Goal: Check status: Check status

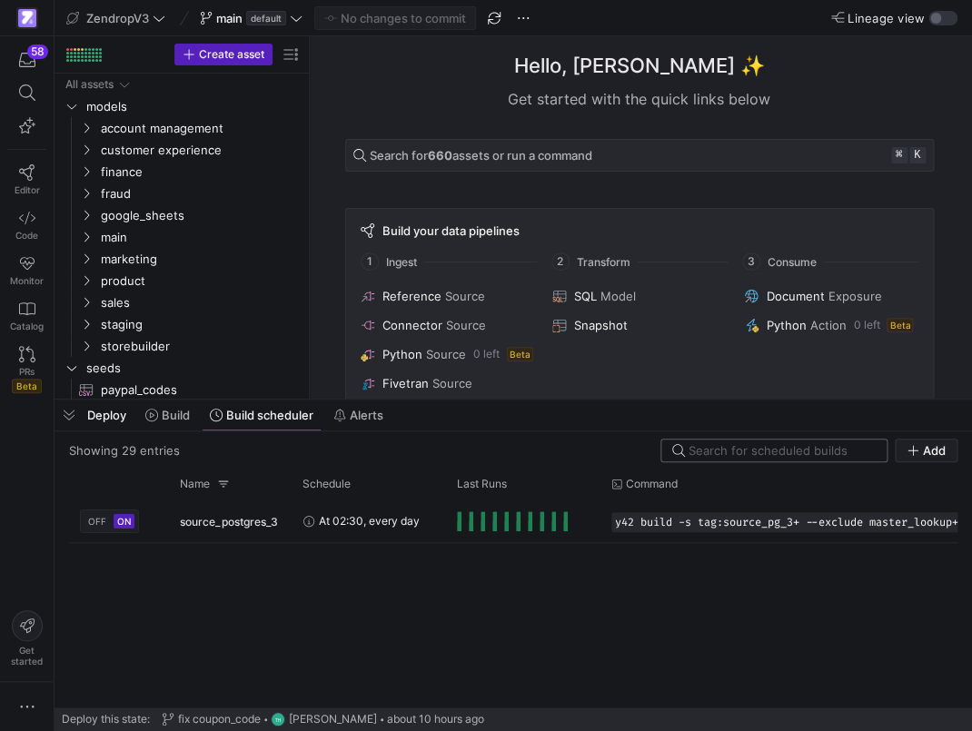
click at [730, 449] on input at bounding box center [782, 450] width 187 height 15
type input "p"
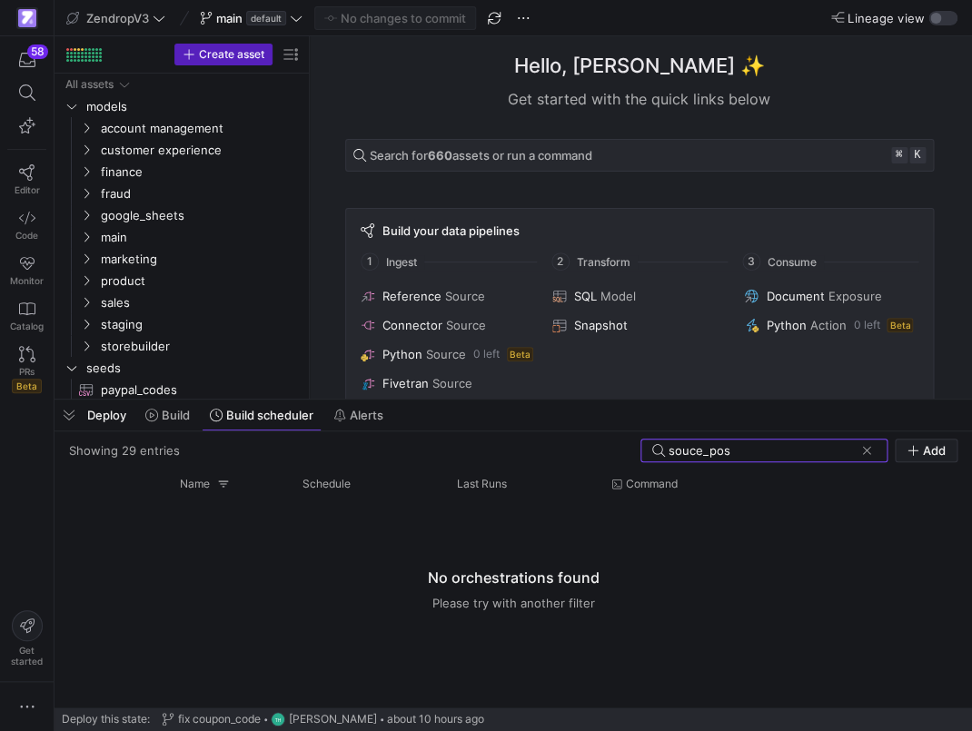
type input "souce_pos"
click at [97, 543] on div at bounding box center [513, 604] width 889 height 208
click at [861, 452] on span at bounding box center [867, 451] width 18 height 18
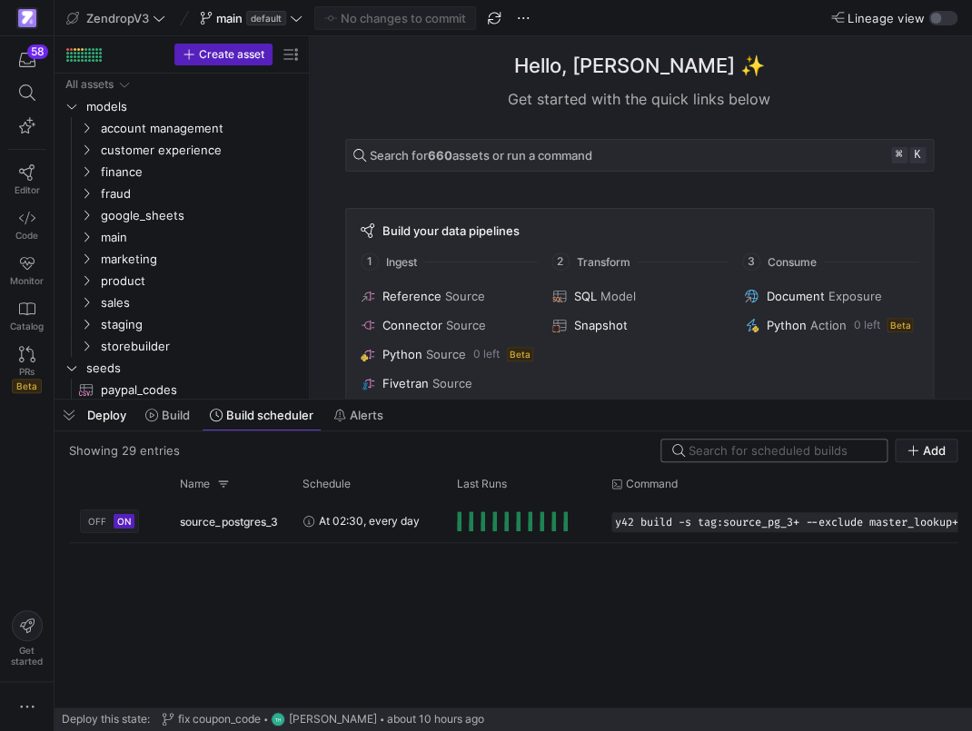
click at [144, 456] on div "Showing 29 entries" at bounding box center [124, 450] width 111 height 15
click at [65, 421] on span "button" at bounding box center [69, 415] width 29 height 31
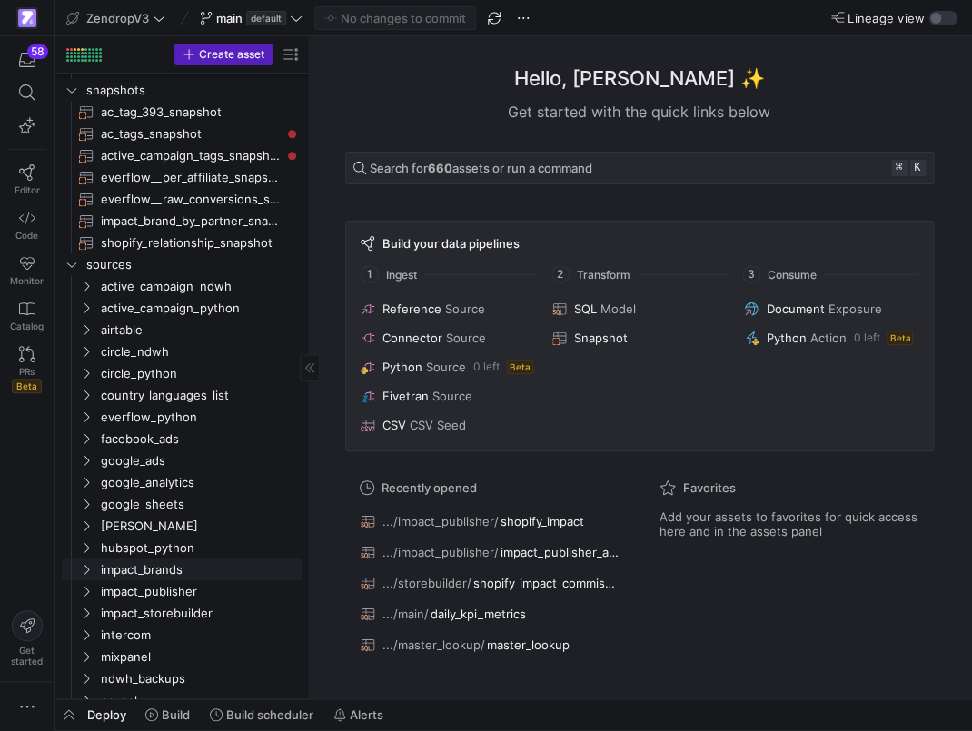
scroll to position [343, 0]
click at [234, 712] on span "Build scheduler" at bounding box center [269, 715] width 87 height 15
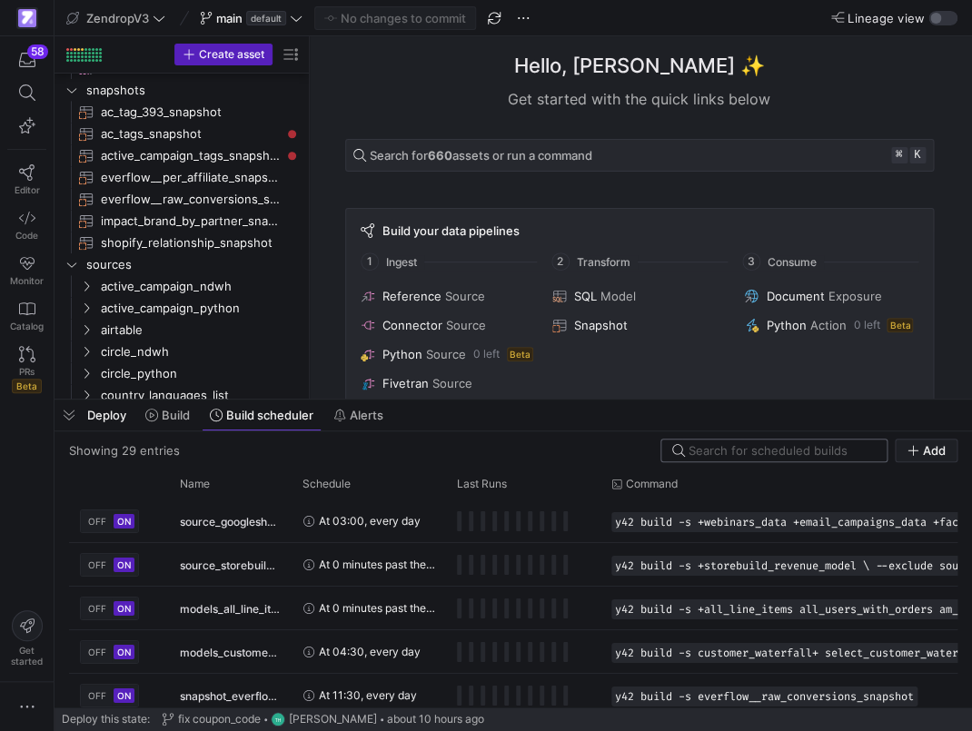
click at [722, 456] on input at bounding box center [782, 450] width 187 height 15
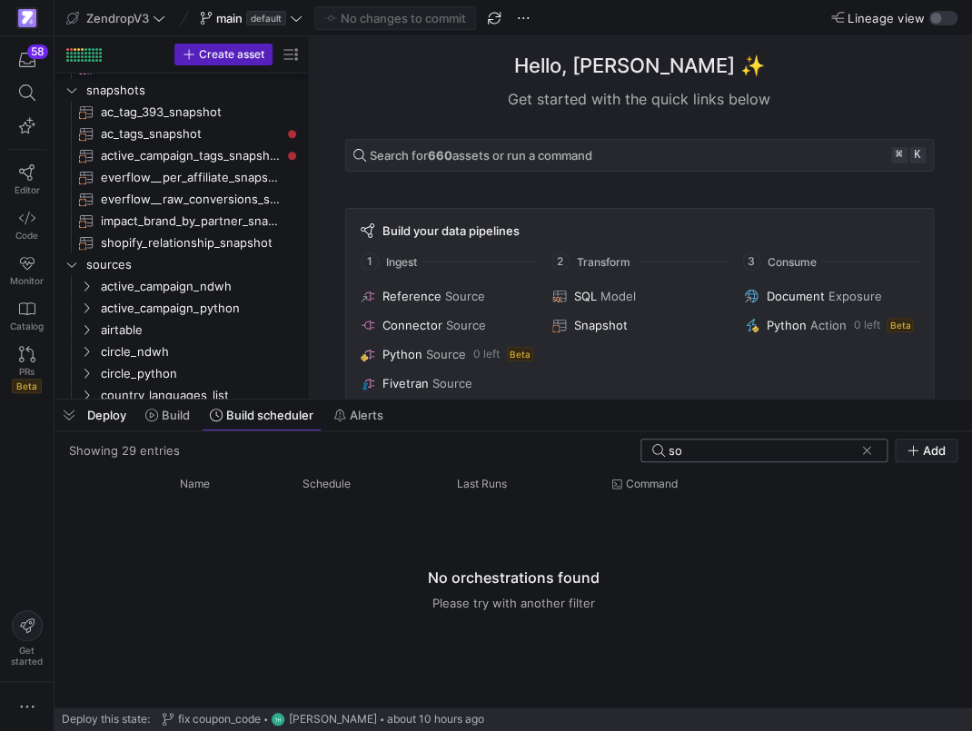
type input "s"
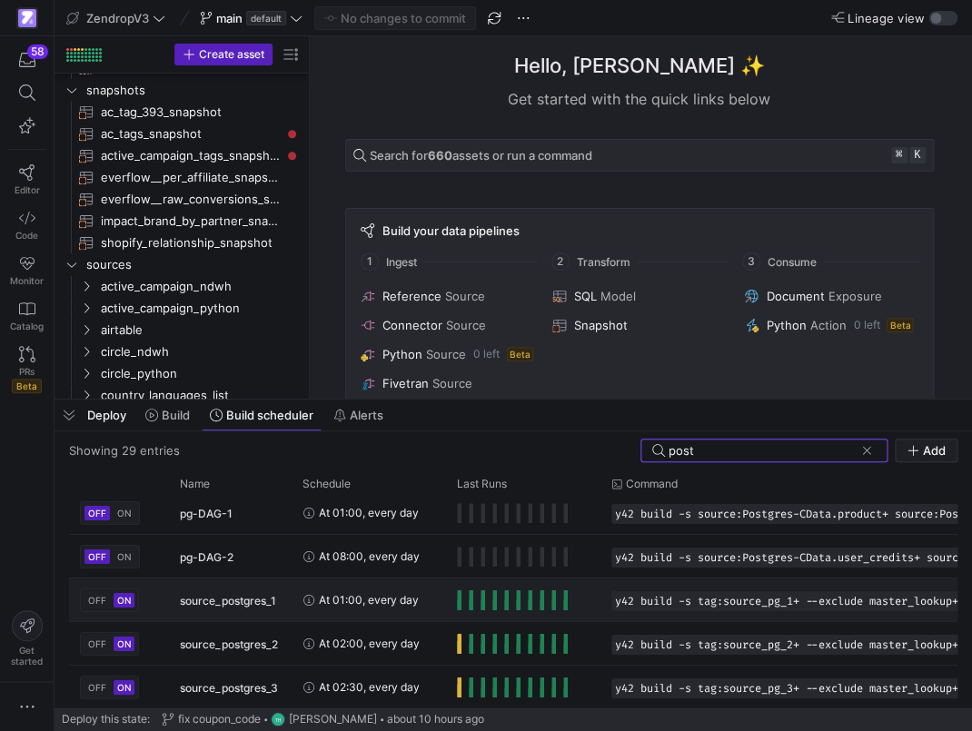
scroll to position [54, 0]
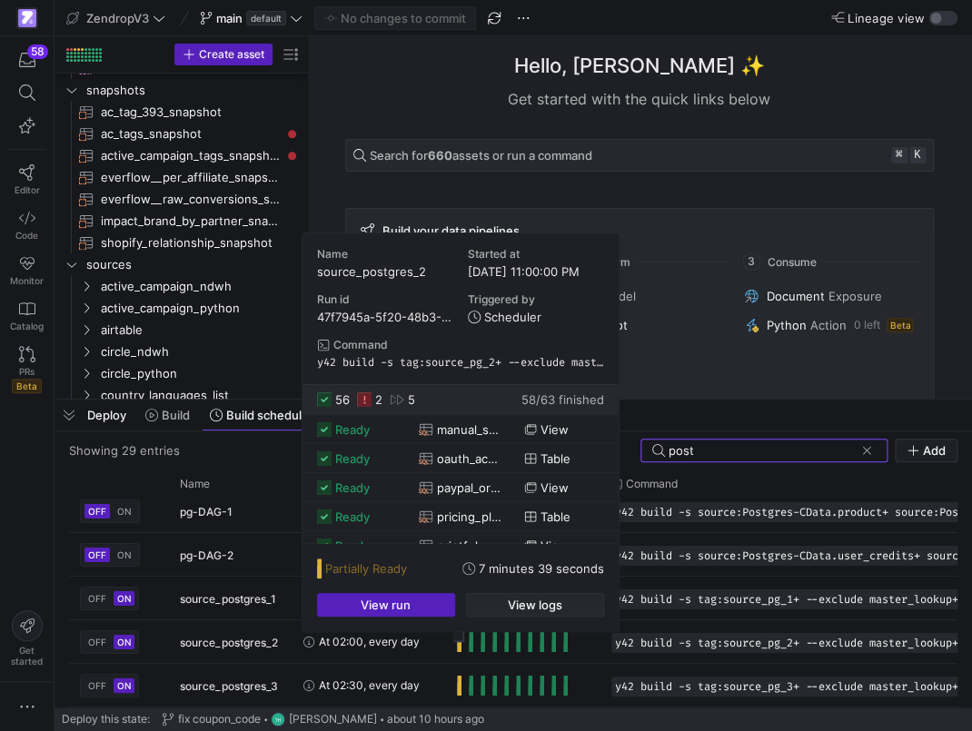
type input "post"
click at [500, 600] on span "button" at bounding box center [535, 605] width 136 height 22
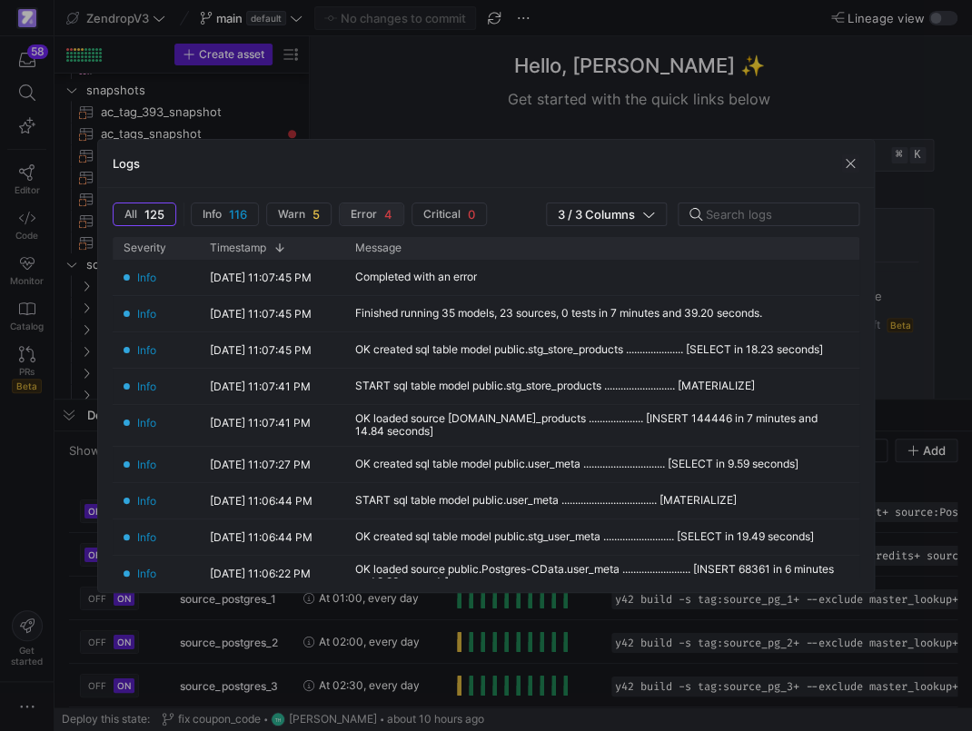
click at [382, 214] on span "Error 4" at bounding box center [372, 214] width 42 height 15
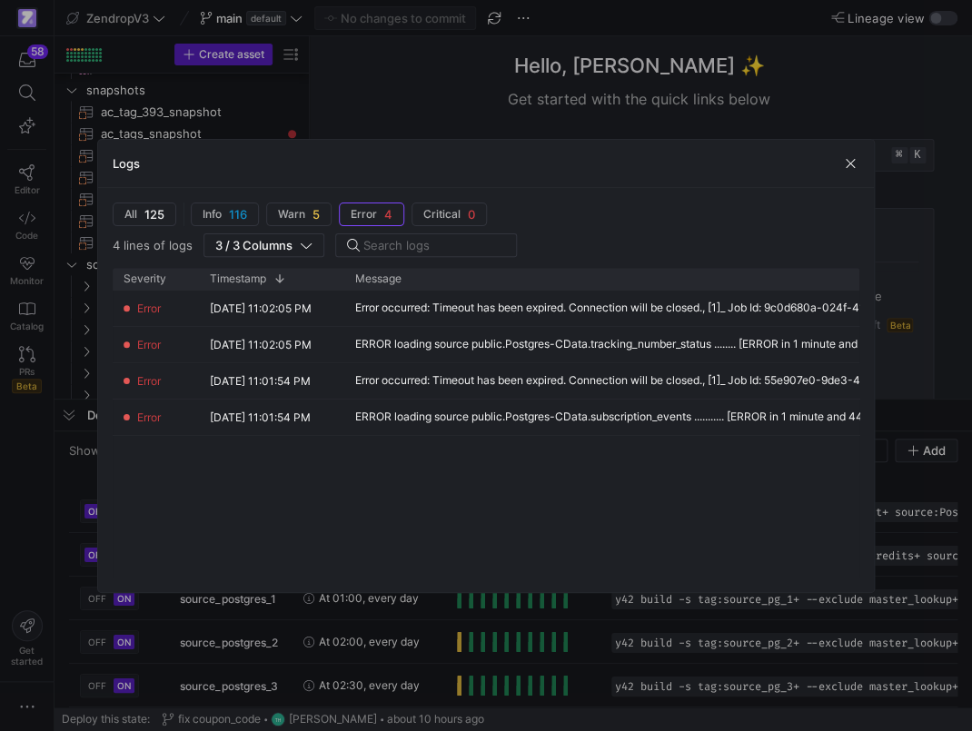
click at [509, 632] on div at bounding box center [486, 365] width 972 height 731
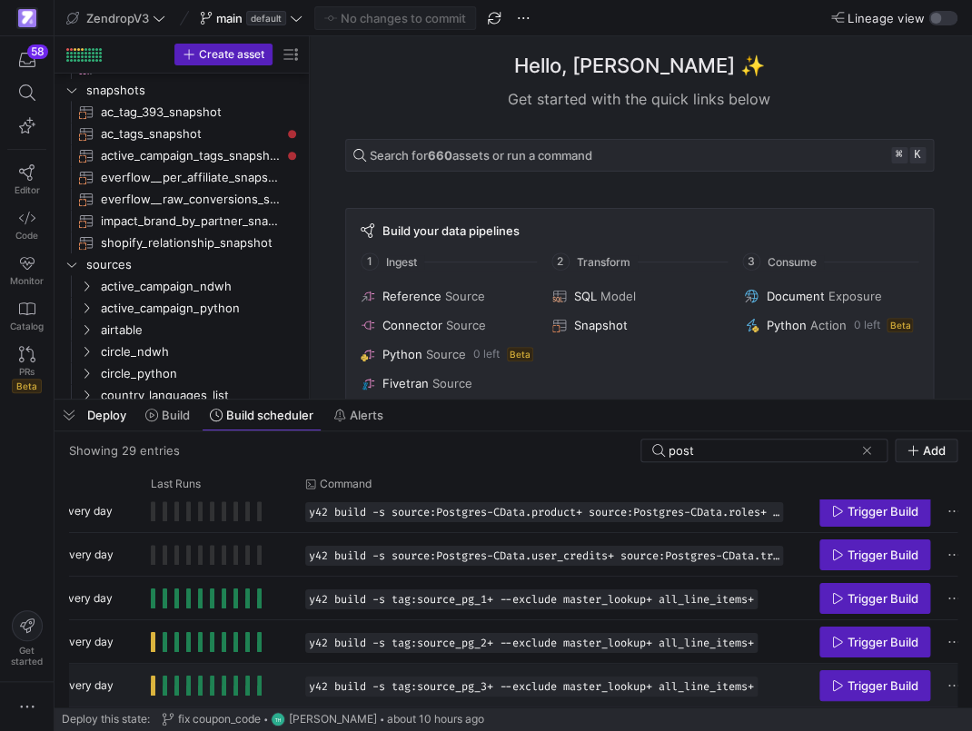
scroll to position [0, 333]
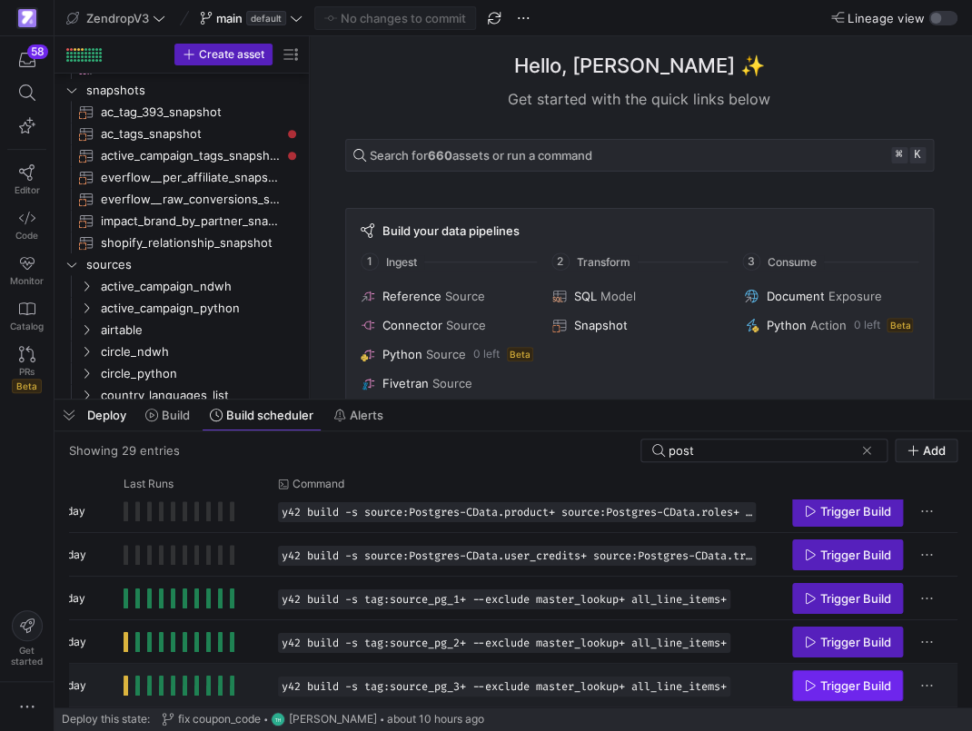
click at [808, 685] on icon "Press SPACE to select this row." at bounding box center [810, 686] width 13 height 13
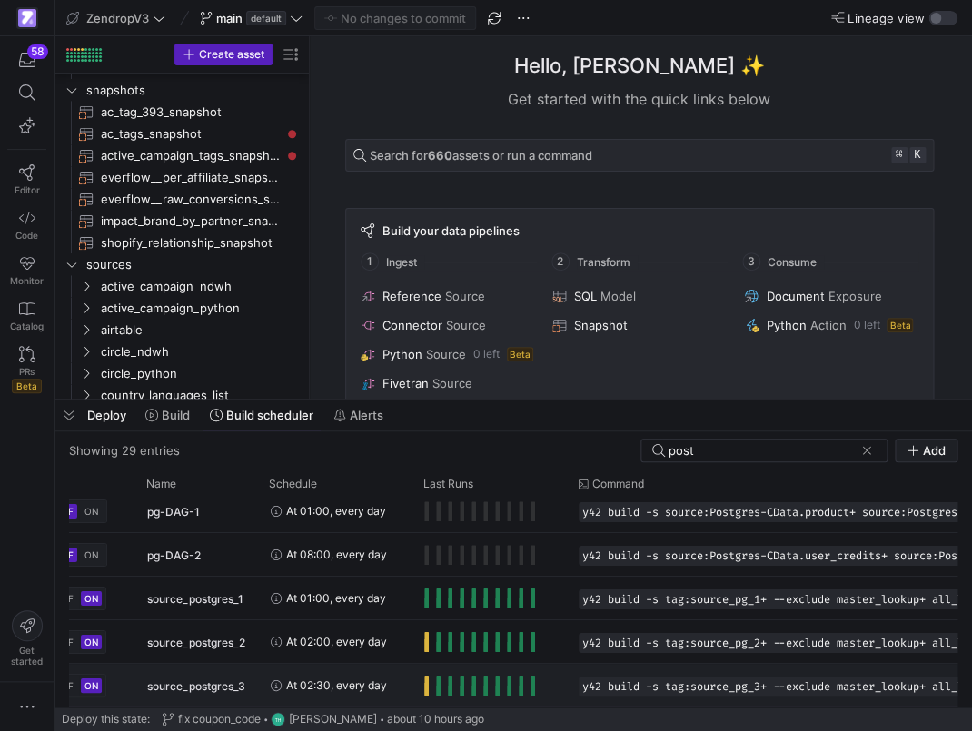
scroll to position [0, 0]
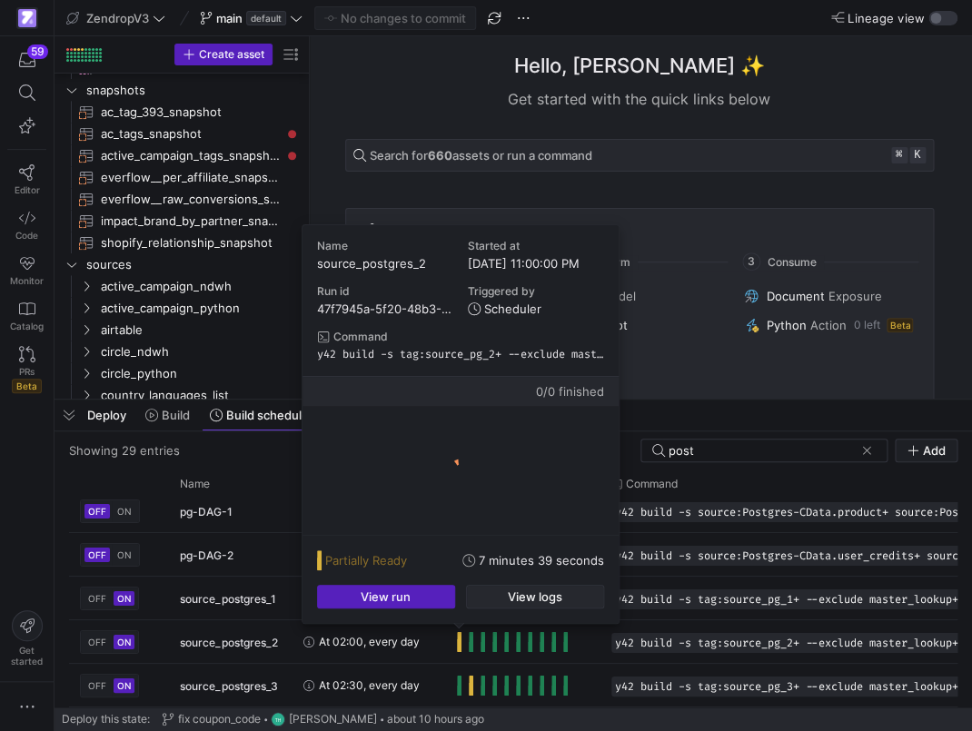
click at [508, 592] on span "View logs" at bounding box center [535, 597] width 55 height 15
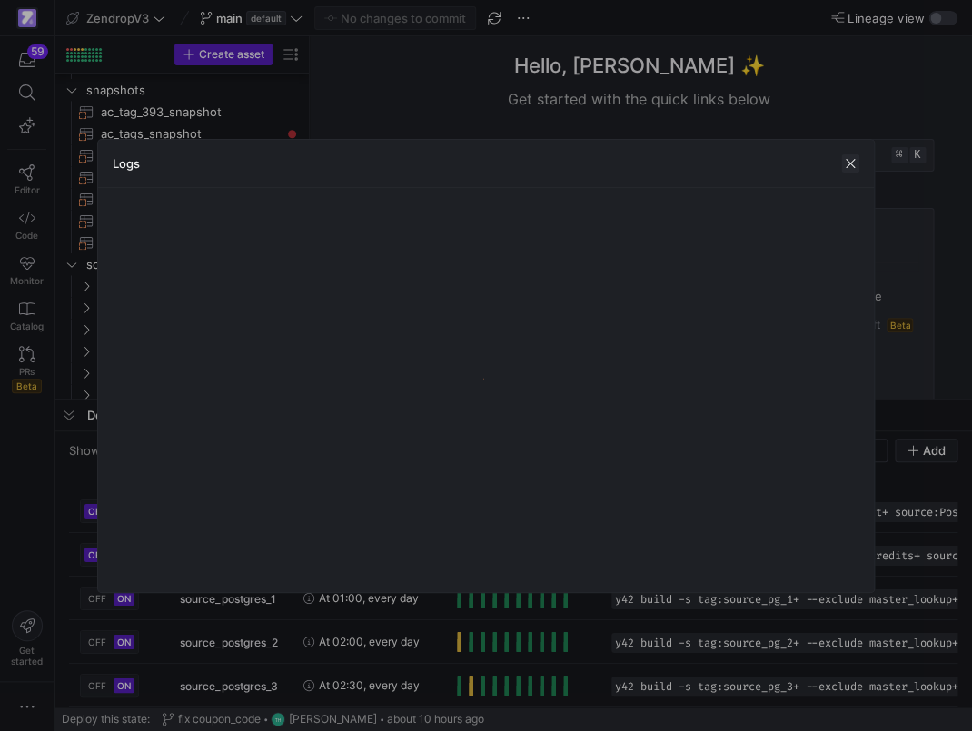
click at [846, 165] on span "button" at bounding box center [850, 163] width 18 height 18
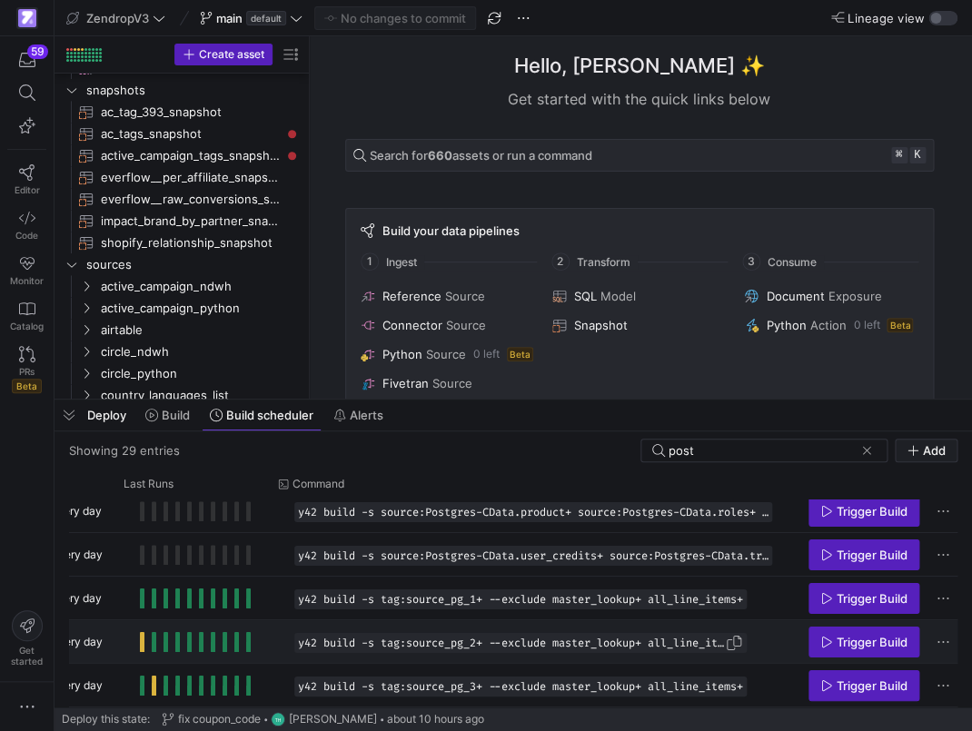
scroll to position [0, 333]
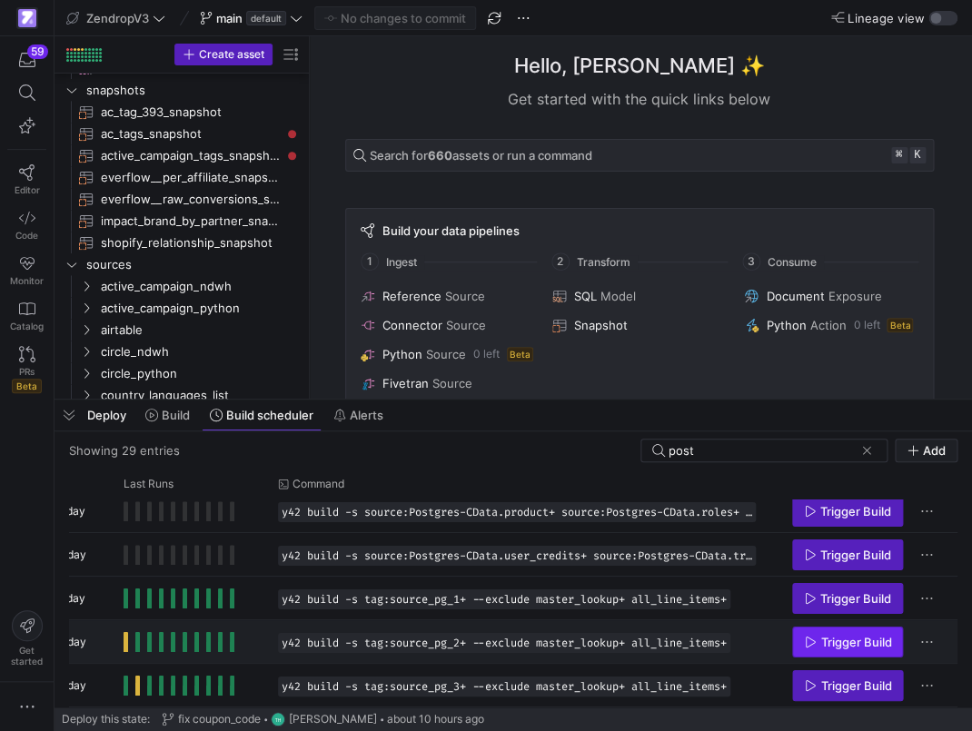
click at [841, 634] on span "Press SPACE to select this row." at bounding box center [847, 642] width 109 height 29
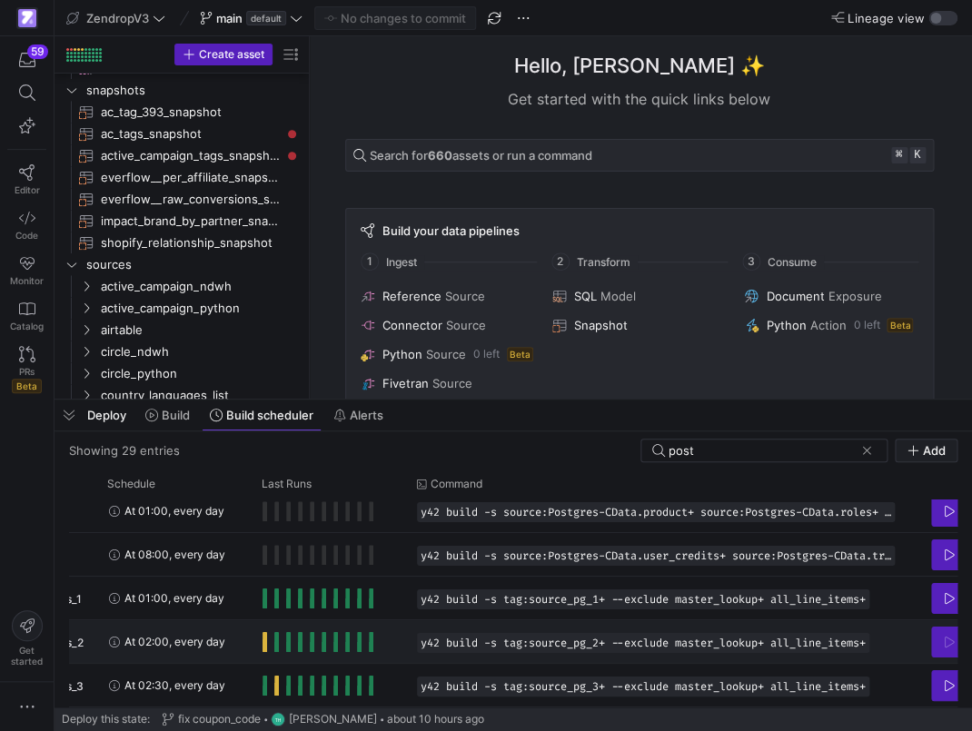
scroll to position [0, 0]
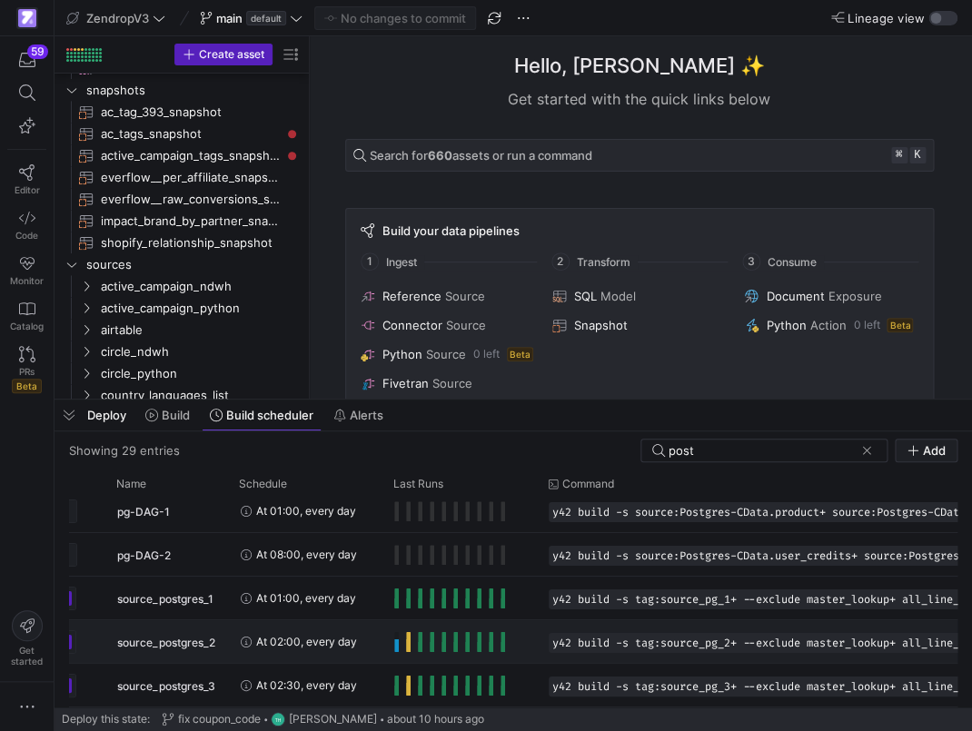
click at [408, 646] on span "Press SPACE to select this row." at bounding box center [408, 642] width 5 height 20
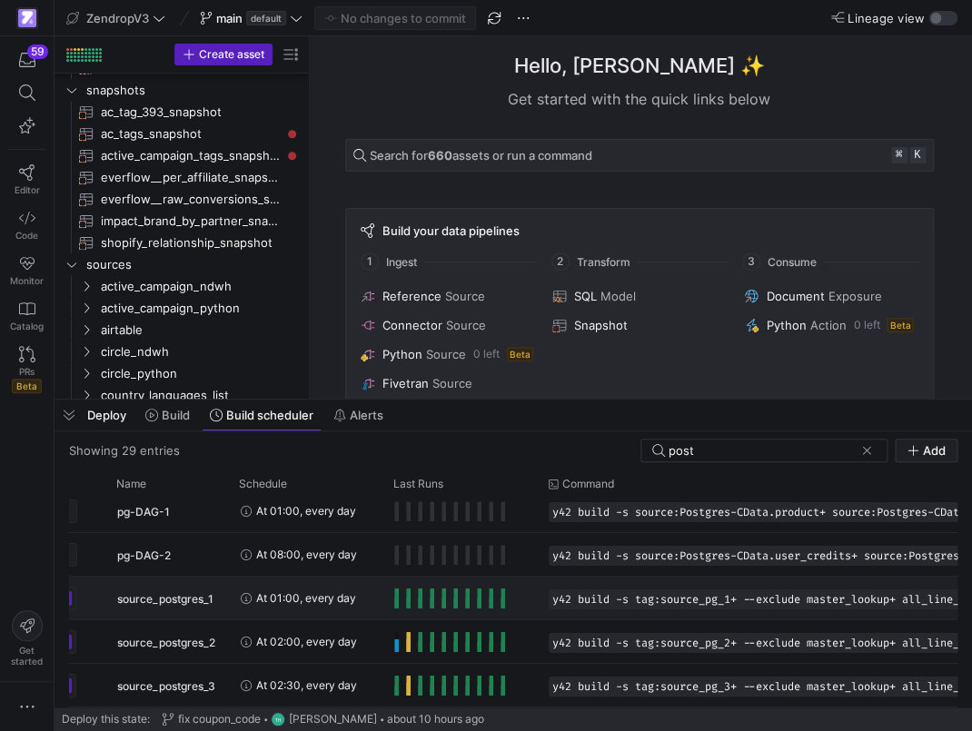
click at [453, 609] on y42-orchestration-run-status-cell-renderer "Press SPACE to select this row." at bounding box center [460, 598] width 133 height 41
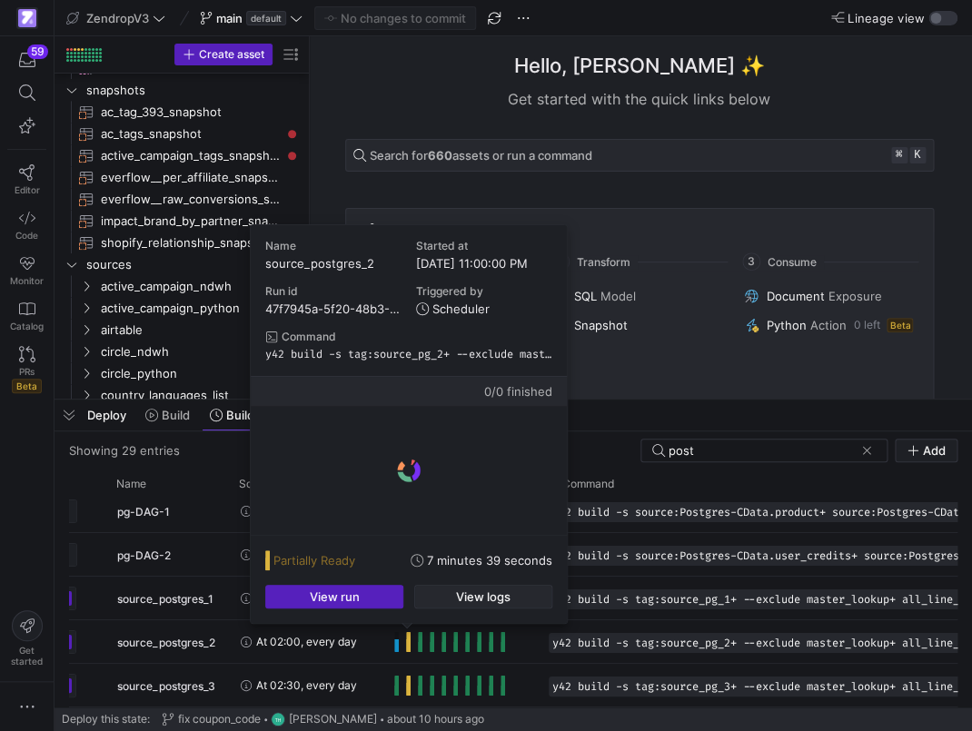
click at [454, 598] on span "button" at bounding box center [483, 597] width 136 height 22
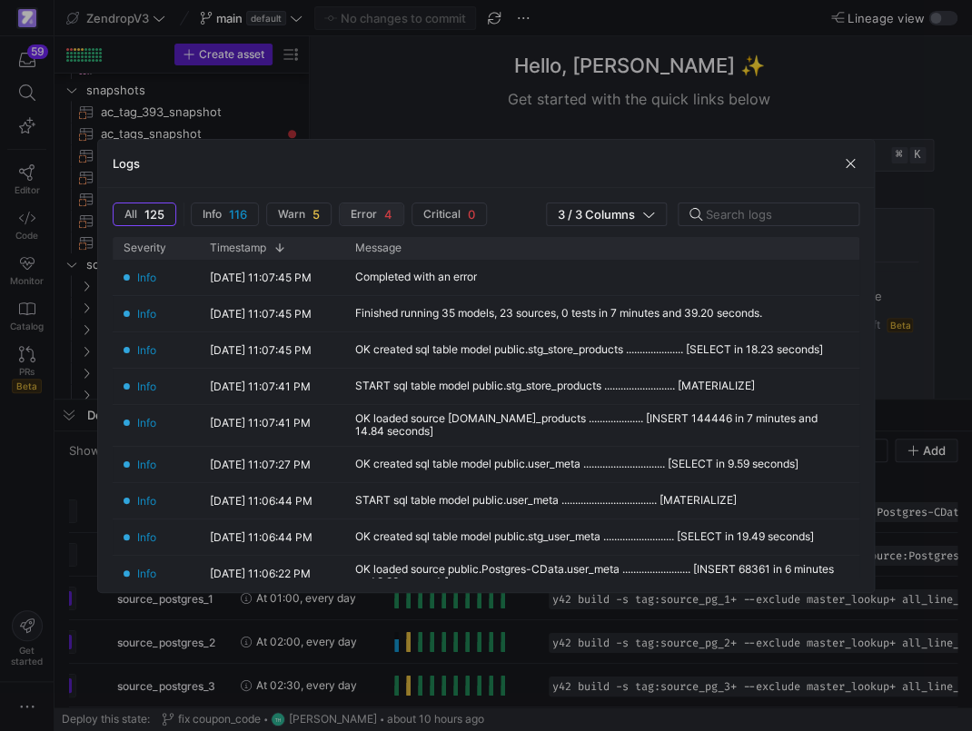
click at [373, 213] on span "Error" at bounding box center [364, 214] width 26 height 13
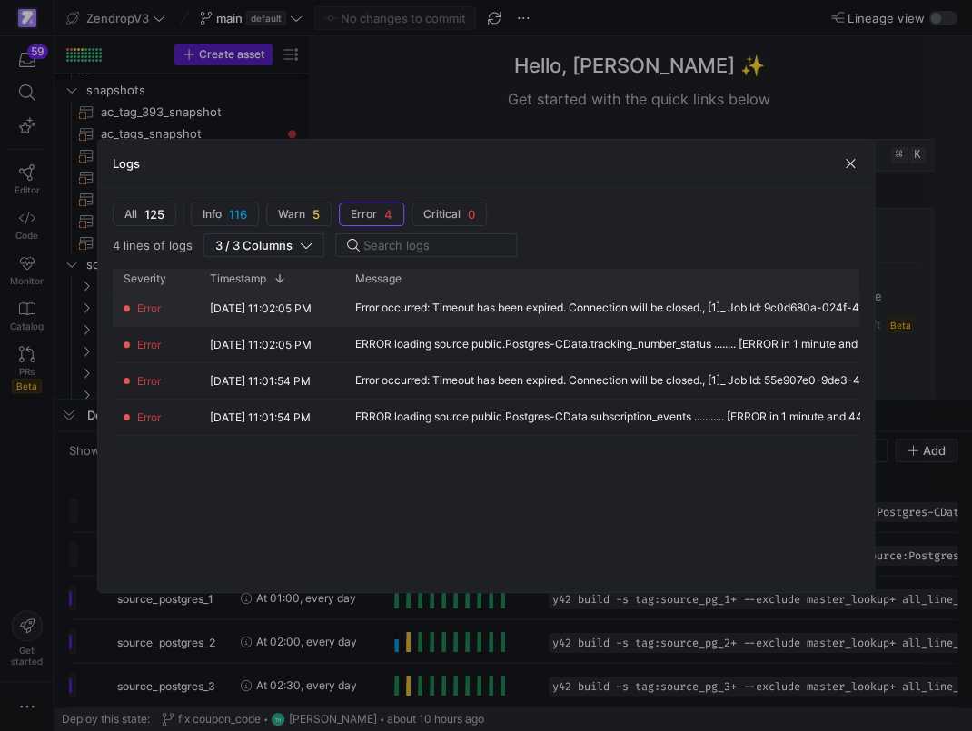
click at [572, 306] on div "Error occurred: Timeout has been expired. Connection will be closed., [1]_ Job …" at bounding box center [674, 308] width 639 height 13
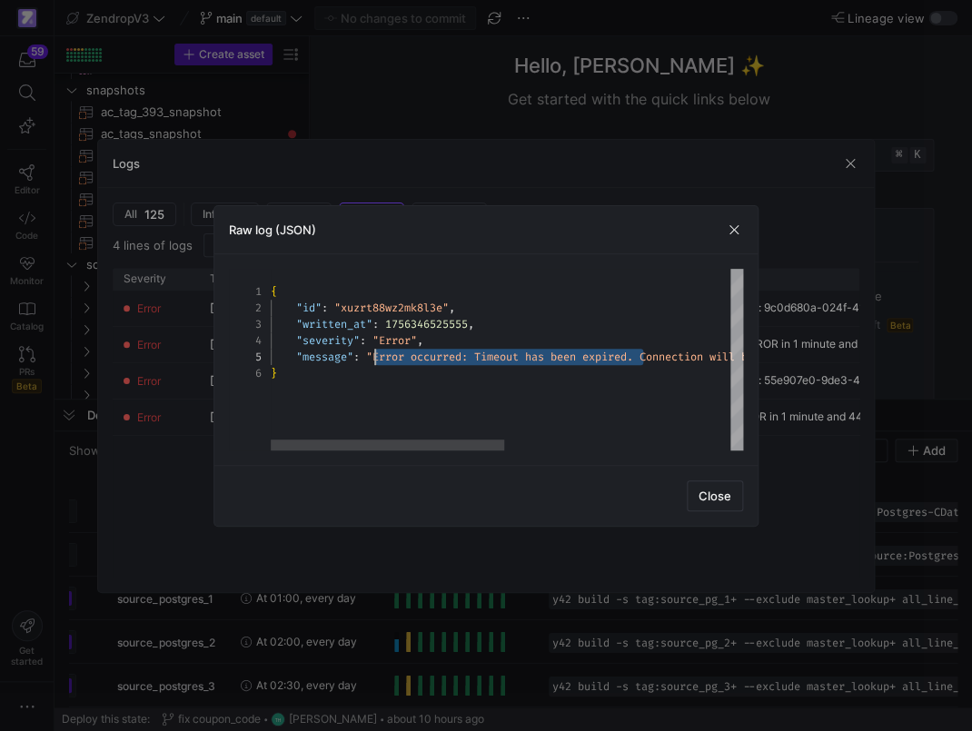
drag, startPoint x: 642, startPoint y: 359, endPoint x: 377, endPoint y: 363, distance: 265.4
click at [377, 363] on div "{ "id" : "xuzrt88wz2mk8l3e" , "written_at" : 1756346525555 , "severity" : "Erro…" at bounding box center [735, 360] width 928 height 182
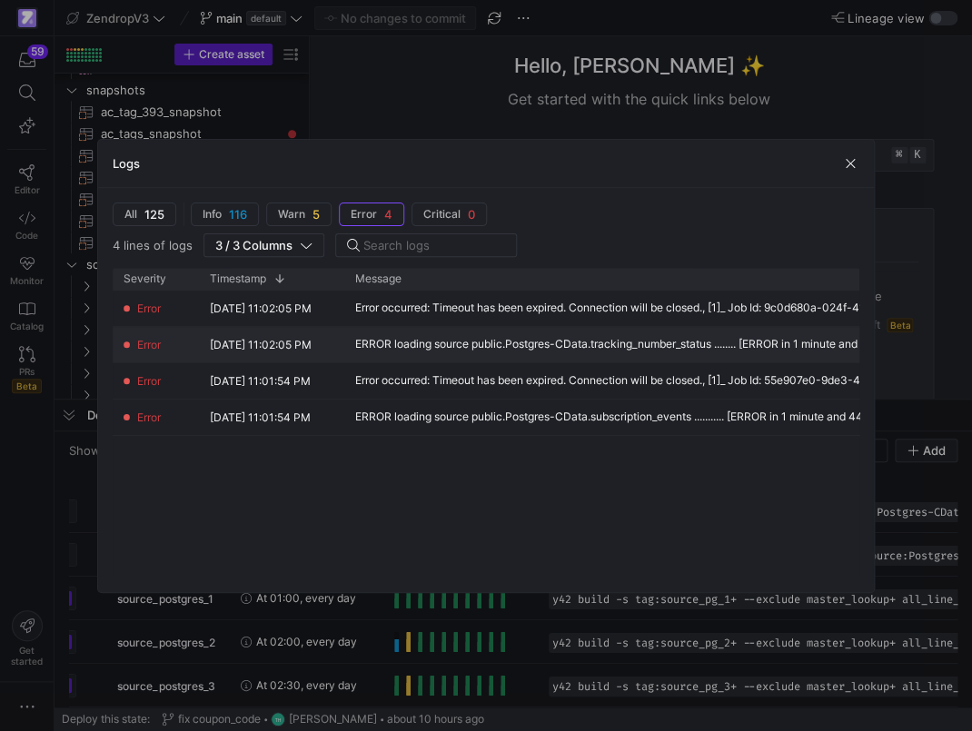
click at [628, 339] on div "ERROR loading source public.Postgres-CData.tracking_number_status ........ [ERR…" at bounding box center [646, 344] width 583 height 13
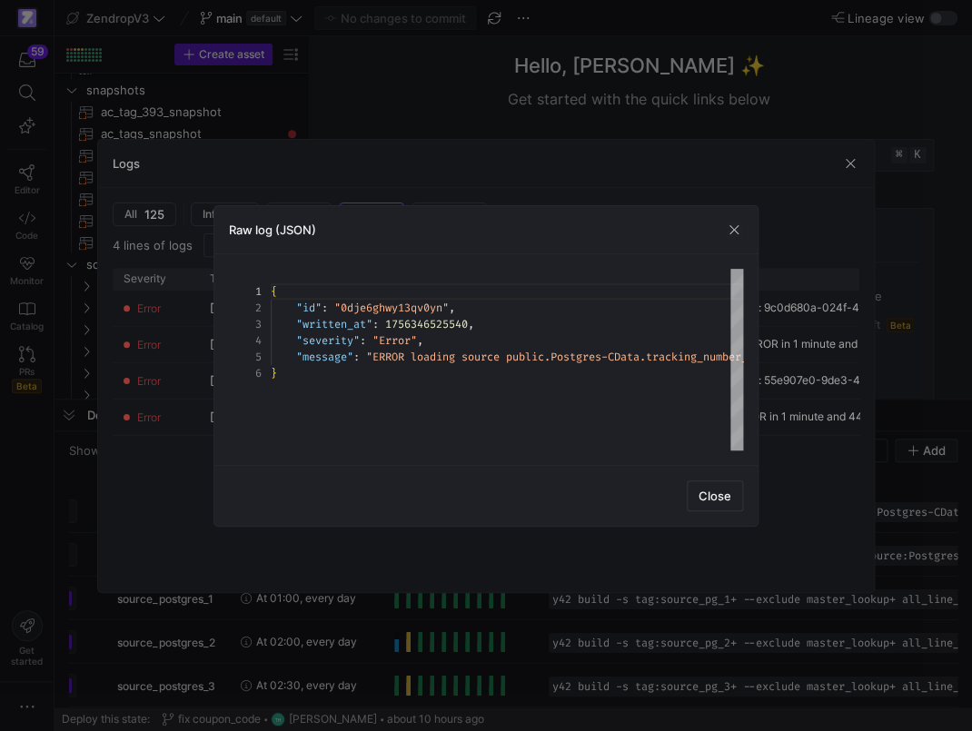
scroll to position [82, 0]
click at [699, 358] on div "{ "id" : "0dje6ghwy13qv0yn" , "written_at" : 1756346525540 , "severity" : "Erro…" at bounding box center [712, 360] width 882 height 182
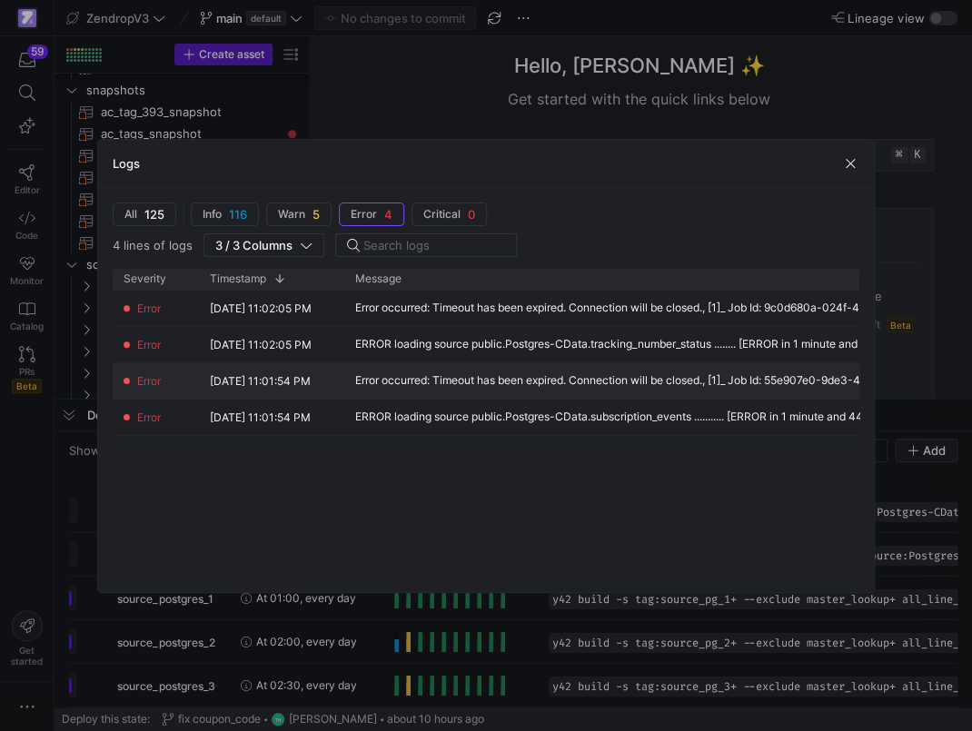
click at [628, 394] on div "Error occurred: Timeout has been expired. Connection will be closed., [1]_ Job …" at bounding box center [688, 380] width 688 height 35
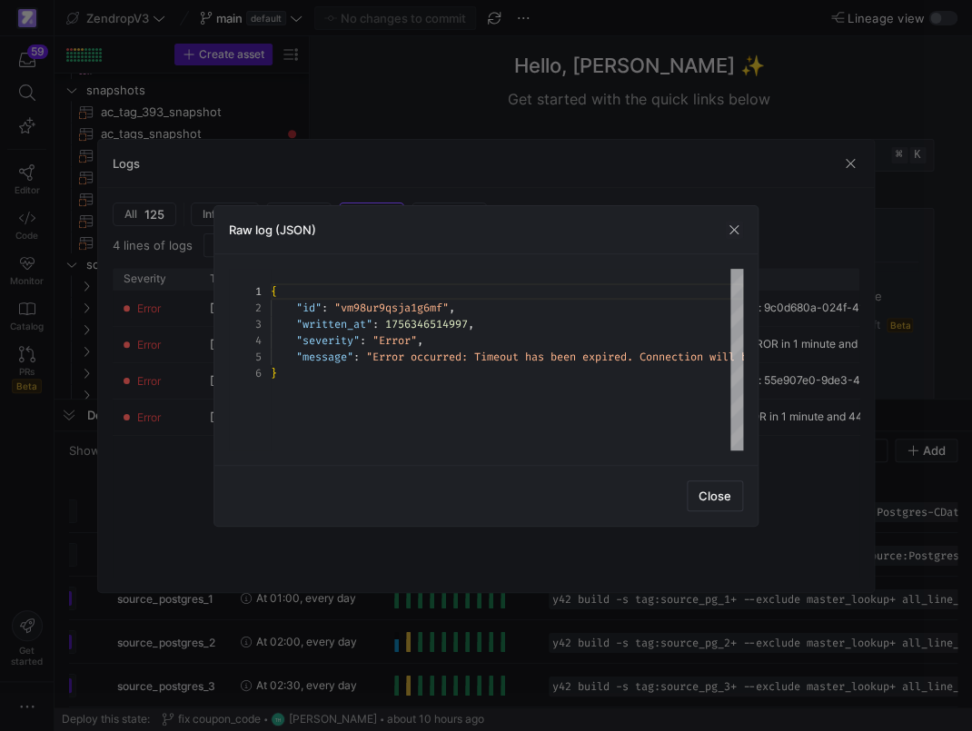
scroll to position [82, 0]
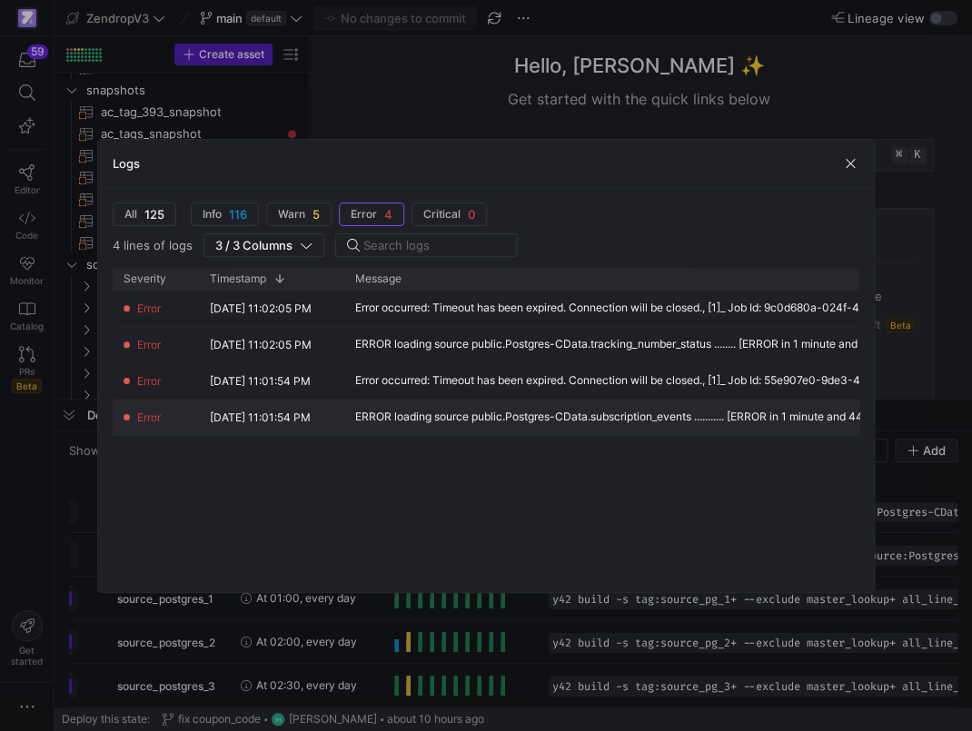
click at [652, 414] on div "ERROR loading source public.Postgres-CData.subscription_events ........... [ERR…" at bounding box center [641, 417] width 572 height 13
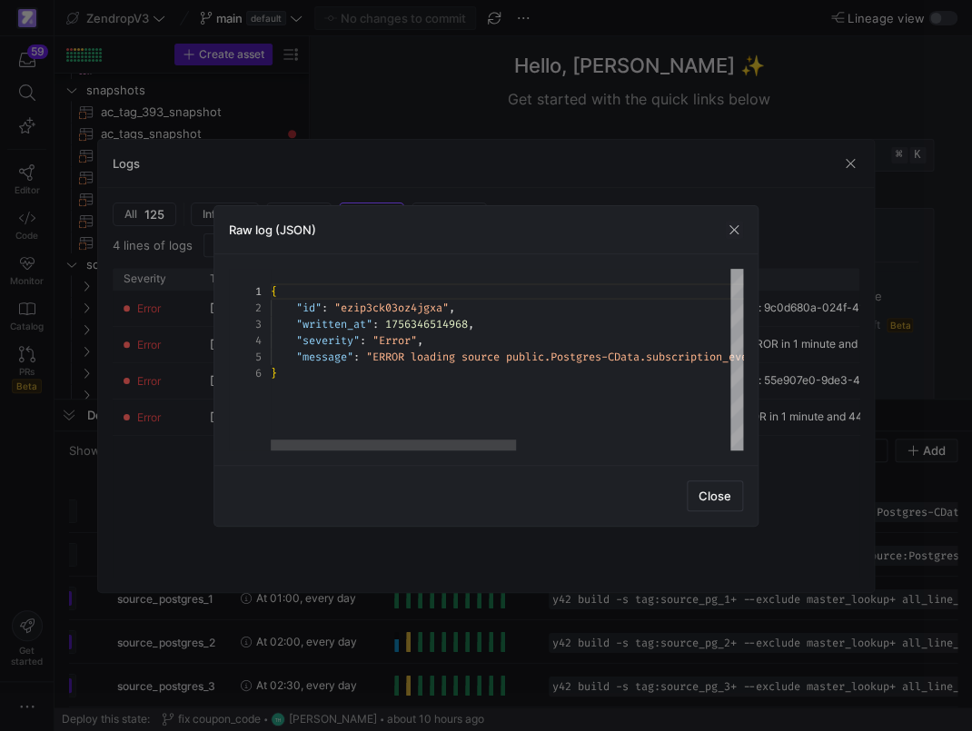
click at [658, 361] on div "{ "id" : "ezip3ck03oz4jgxa" , "written_at" : 1756346514968 , "severity" : "Erro…" at bounding box center [712, 360] width 882 height 182
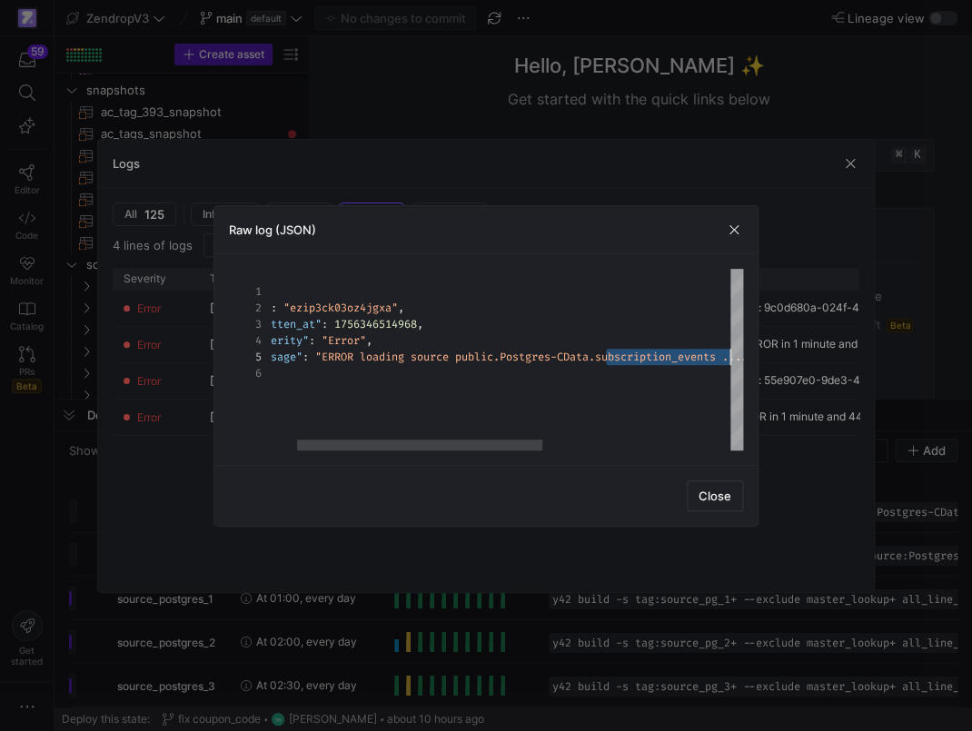
scroll to position [65, 511]
click at [658, 361] on div "{ "id" : "ezip3ck03oz4jgxa" , "written_at" : 1756346514968 , "severity" : "Erro…" at bounding box center [661, 360] width 882 height 182
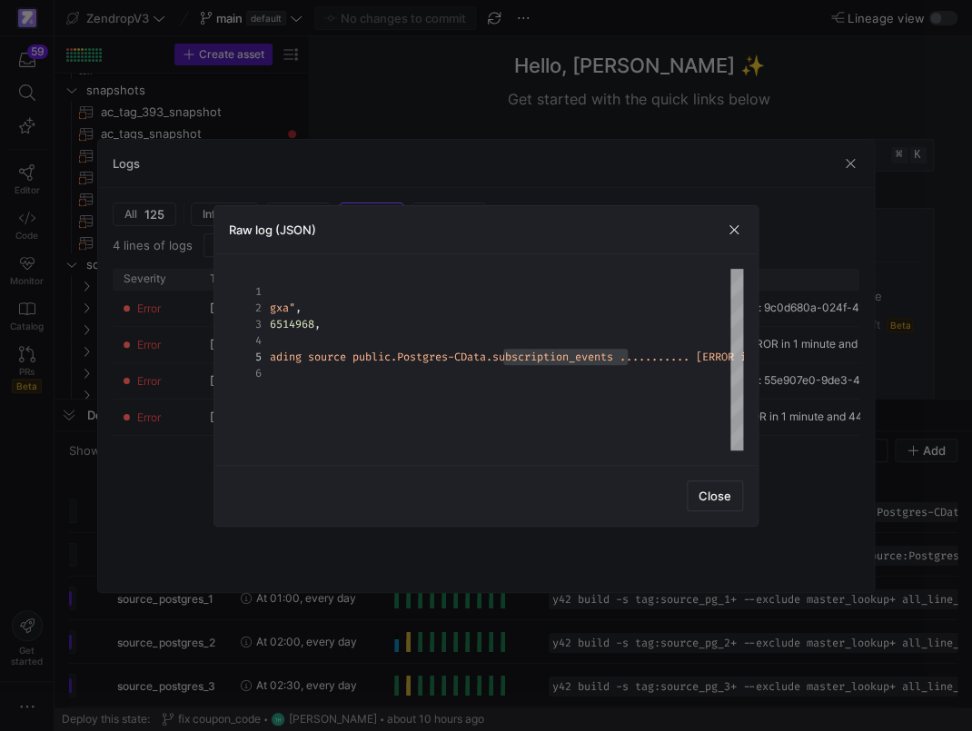
click at [137, 632] on div at bounding box center [486, 365] width 972 height 731
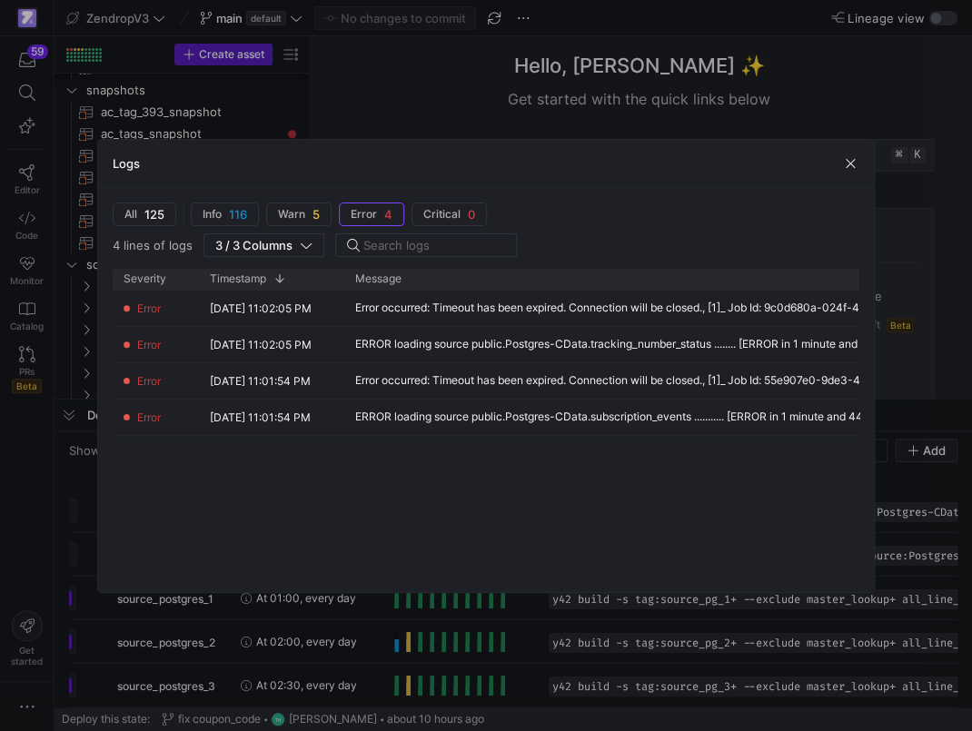
click at [137, 632] on div at bounding box center [486, 365] width 972 height 731
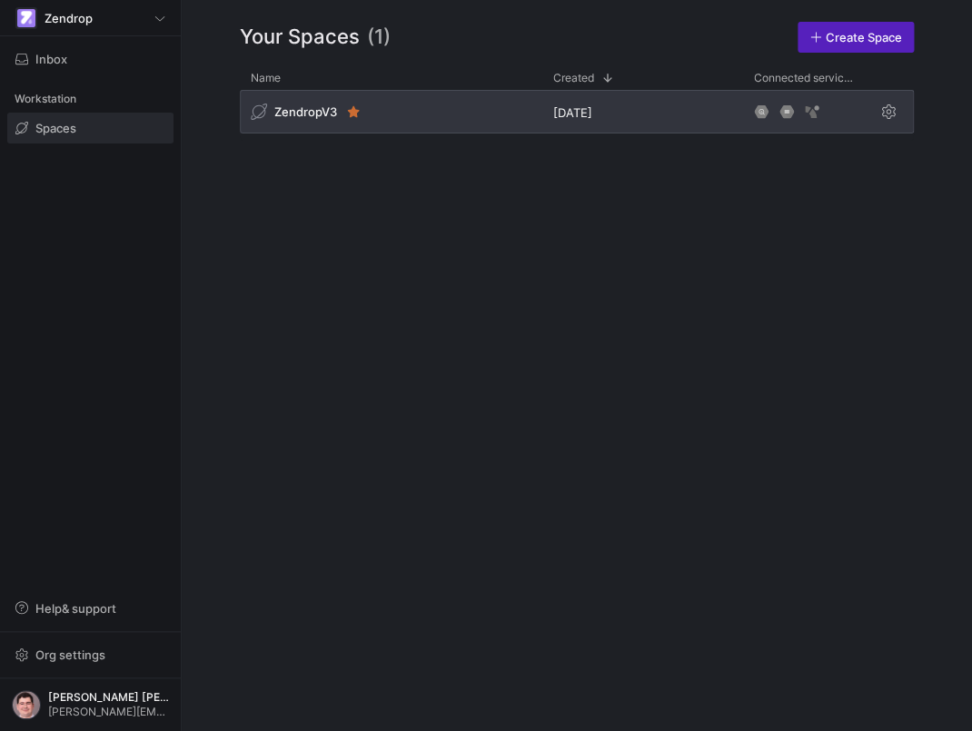
click at [501, 123] on div "ZendropV3" at bounding box center [391, 112] width 303 height 44
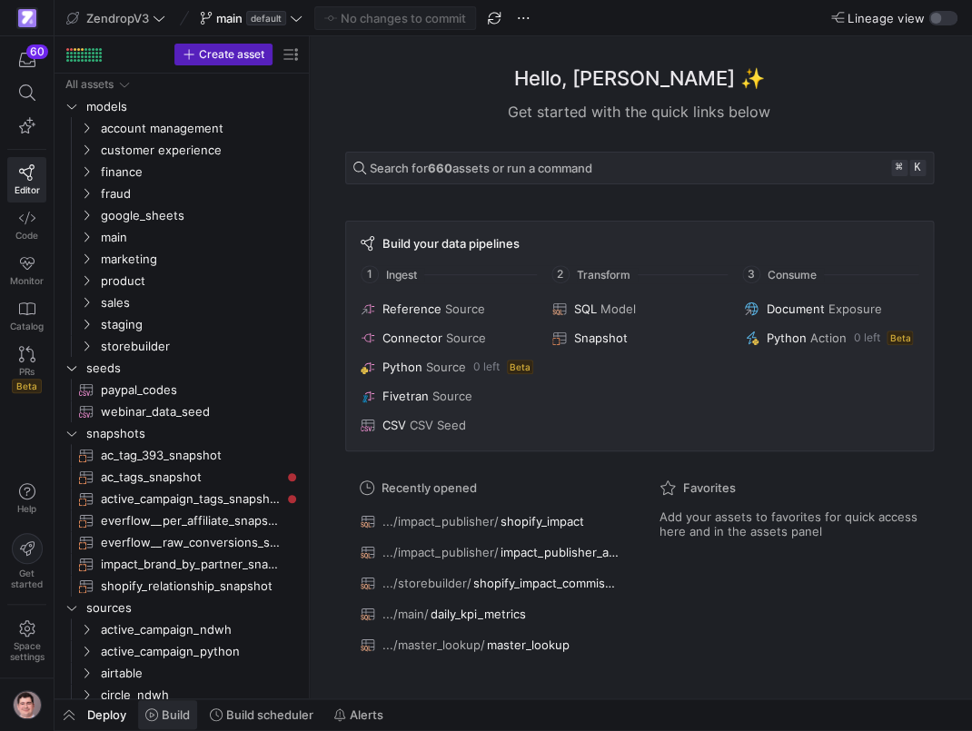
click at [183, 710] on span "Build" at bounding box center [176, 715] width 28 height 15
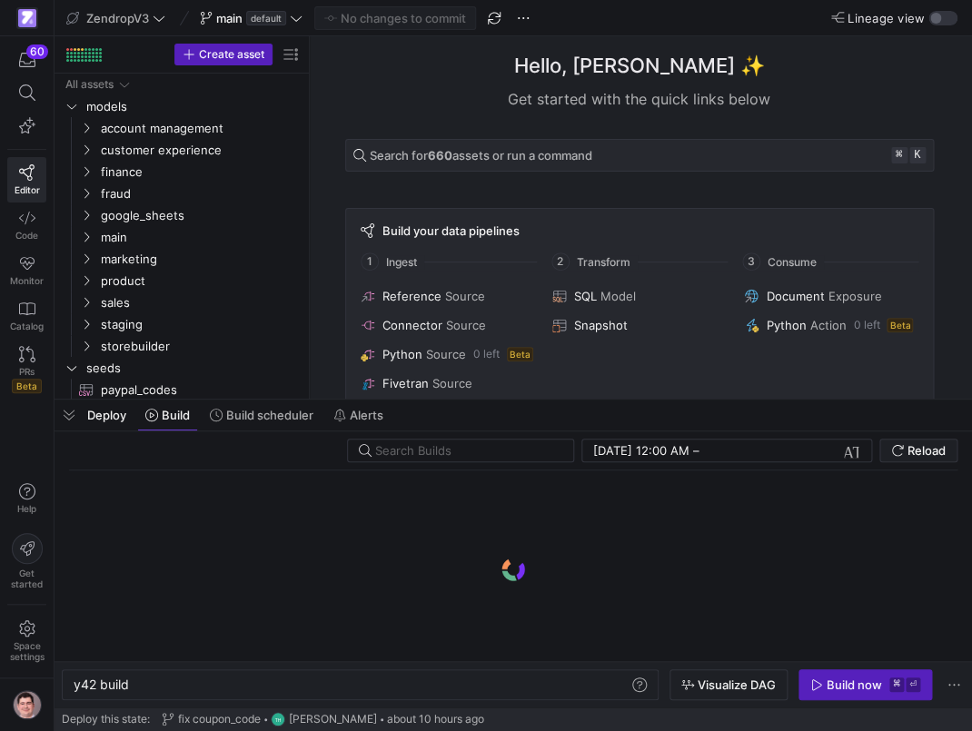
scroll to position [0, 55]
click at [448, 108] on div "Get started with the quick links below" at bounding box center [639, 99] width 589 height 22
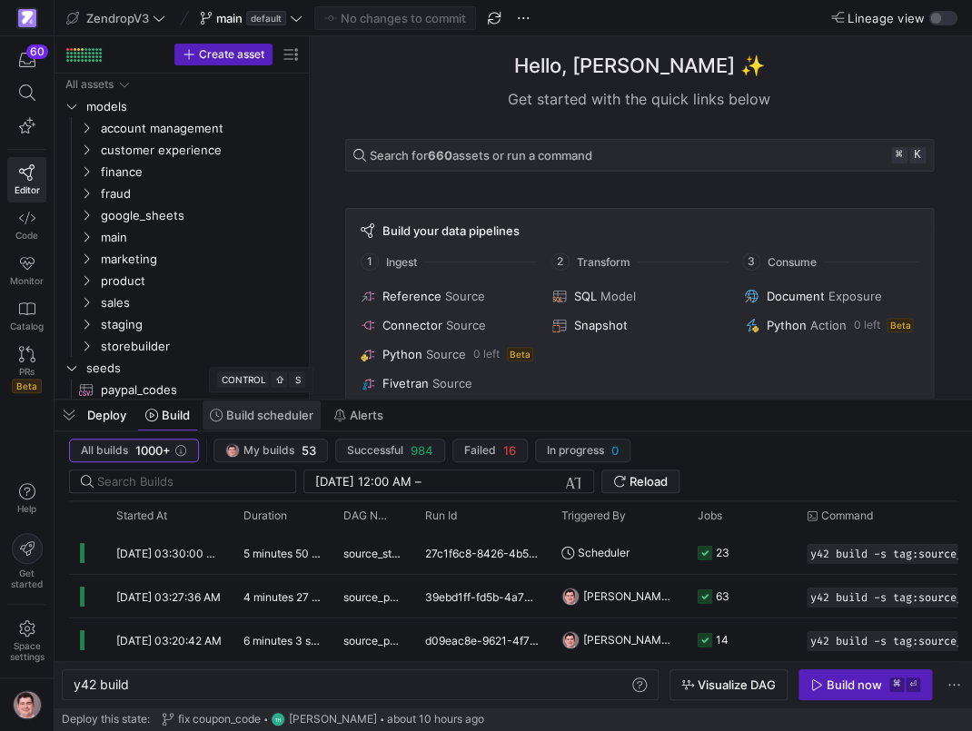
click at [277, 423] on span at bounding box center [262, 415] width 118 height 29
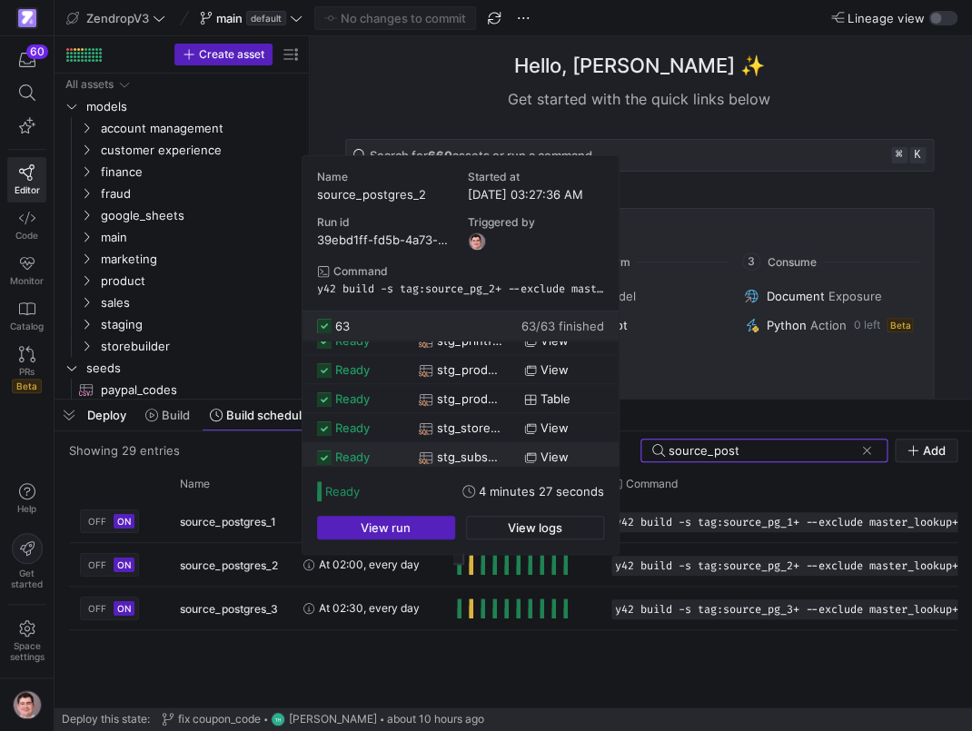
scroll to position [682, 0]
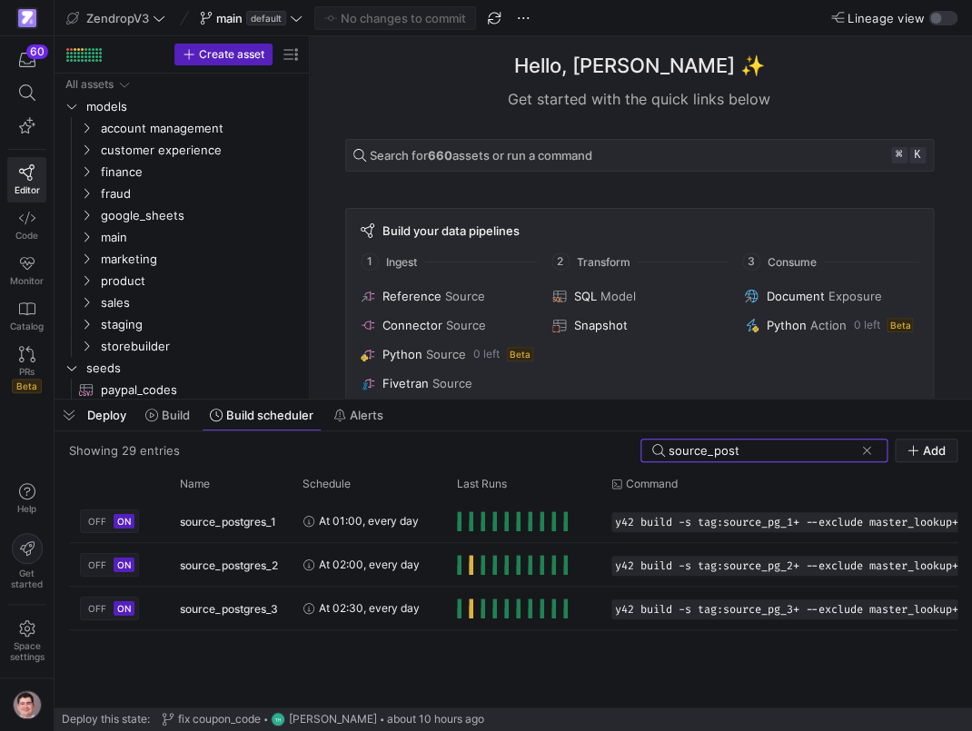
type input "source_post"
click at [68, 412] on span "button" at bounding box center [69, 415] width 29 height 31
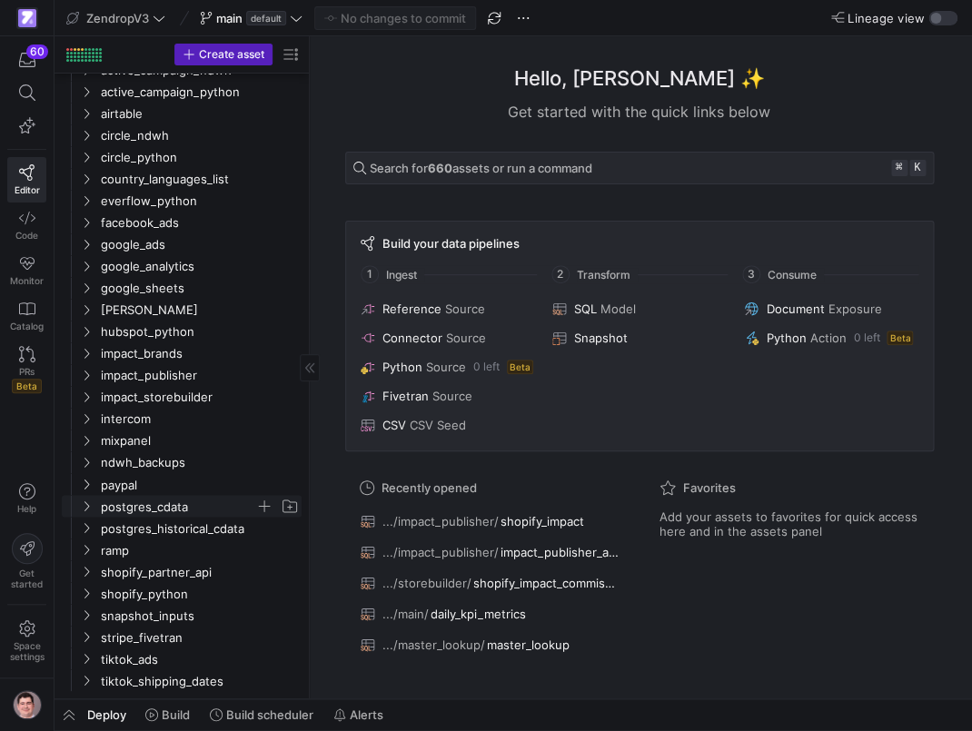
click at [174, 505] on span "postgres_cdata" at bounding box center [178, 506] width 154 height 21
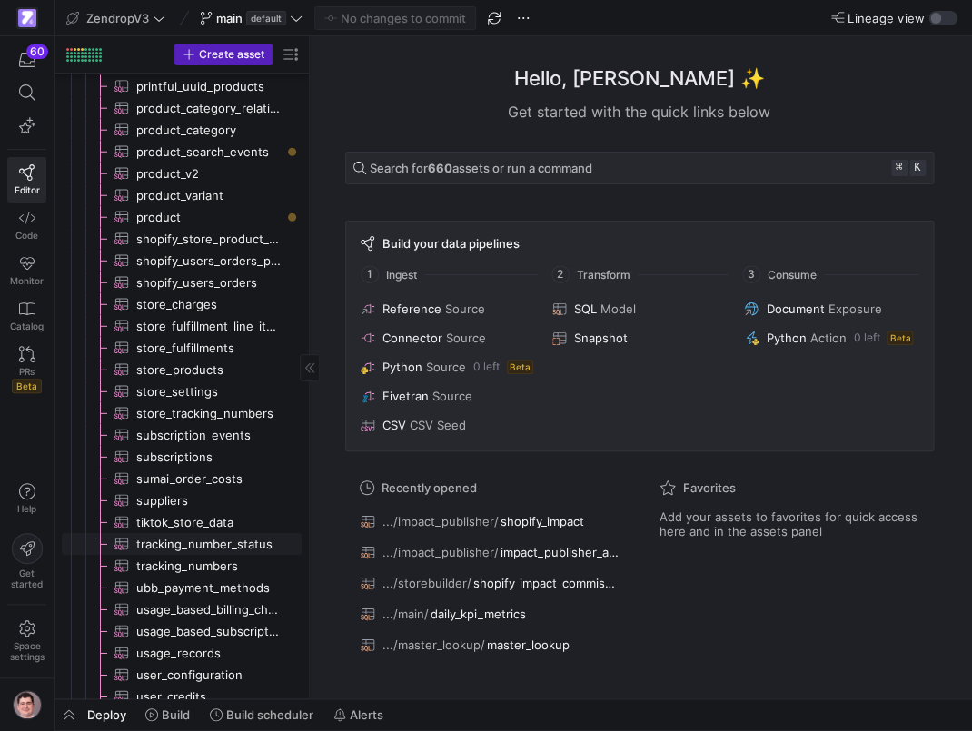
click at [227, 540] on span "tracking_number_status​​​​​​​​​" at bounding box center [208, 544] width 144 height 21
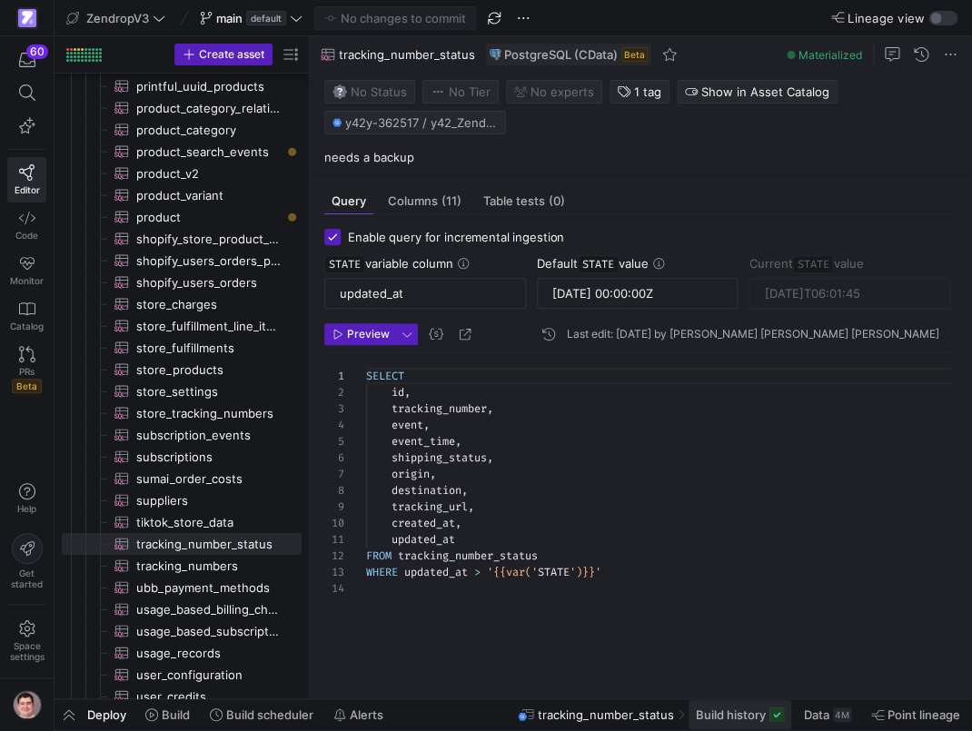
click at [722, 710] on span "Build history" at bounding box center [731, 715] width 70 height 15
